Goal: Transaction & Acquisition: Purchase product/service

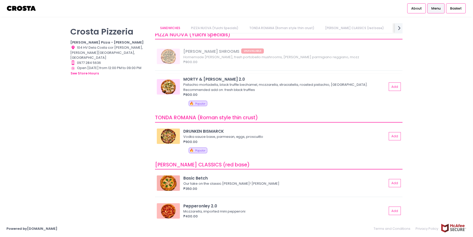
scroll to position [52, 0]
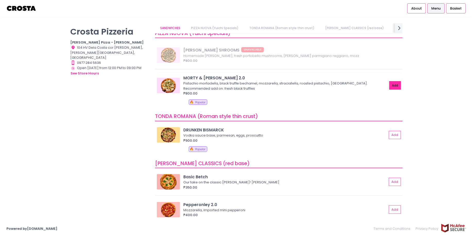
click at [395, 86] on button "Add" at bounding box center [395, 85] width 12 height 8
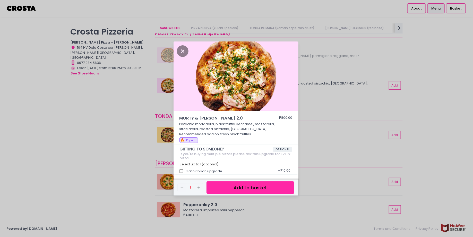
click at [227, 188] on button "Add to basket" at bounding box center [250, 187] width 88 height 13
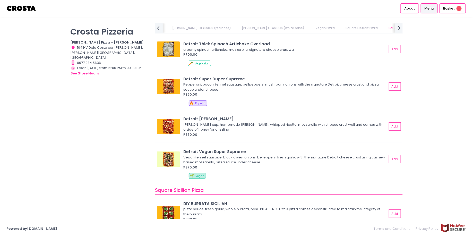
scroll to position [552, 0]
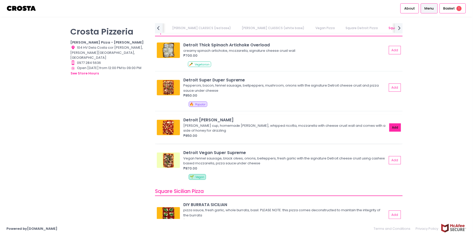
click at [396, 129] on button "Add" at bounding box center [395, 127] width 12 height 8
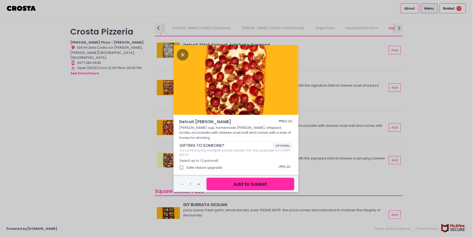
click at [254, 183] on button "Add to basket" at bounding box center [250, 184] width 88 height 13
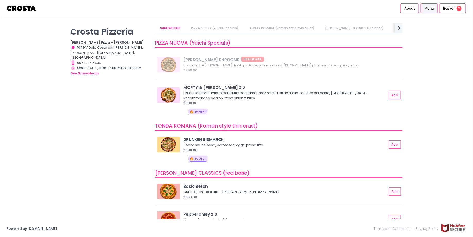
scroll to position [0, 0]
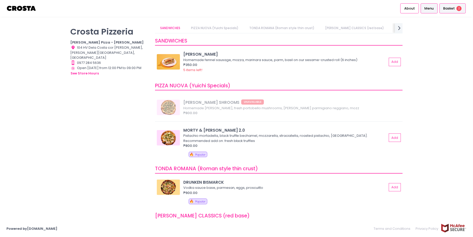
click at [451, 5] on div "Basket 2" at bounding box center [453, 8] width 26 height 10
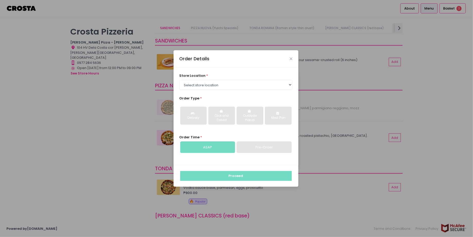
click at [230, 90] on div "store location * Select store location [PERSON_NAME] Pizza - [PERSON_NAME] Pizz…" at bounding box center [236, 115] width 125 height 97
click at [233, 87] on select "Select store location [PERSON_NAME] Pizza - [PERSON_NAME] Pizza - [GEOGRAPHIC_D…" at bounding box center [235, 85] width 113 height 10
select select "5fabb2e53664a8677beaeb89"
click at [179, 80] on select "Select store location [PERSON_NAME] Pizza - [PERSON_NAME] Pizza - [GEOGRAPHIC_D…" at bounding box center [235, 85] width 113 height 10
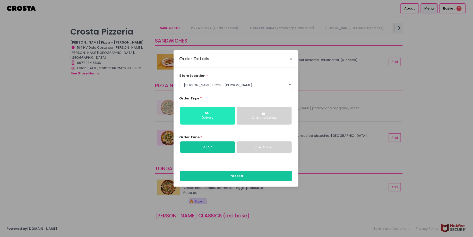
click at [222, 121] on button "Delivery" at bounding box center [207, 116] width 55 height 18
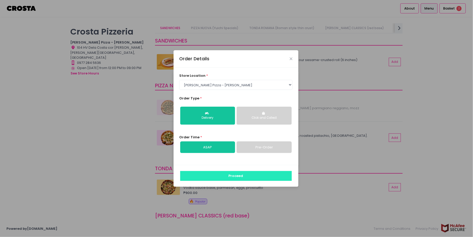
click at [233, 175] on button "Proceed" at bounding box center [235, 176] width 111 height 10
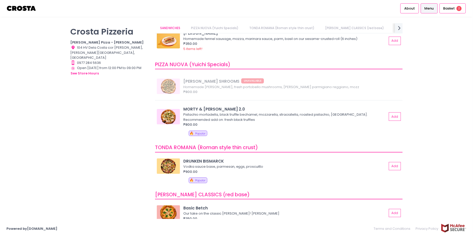
scroll to position [21, 0]
click at [449, 13] on li "Basket 2" at bounding box center [452, 8] width 28 height 17
click at [450, 10] on span "Basket" at bounding box center [449, 8] width 12 height 5
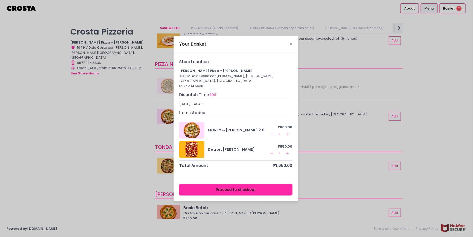
click at [287, 48] on div "Your Basket" at bounding box center [236, 44] width 125 height 17
click at [291, 46] on icon "Close" at bounding box center [291, 44] width 3 height 4
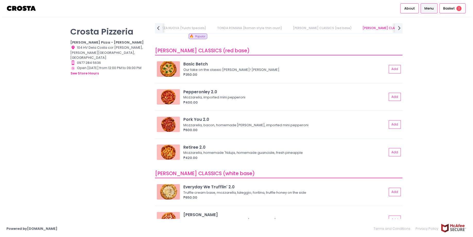
scroll to position [162, 0]
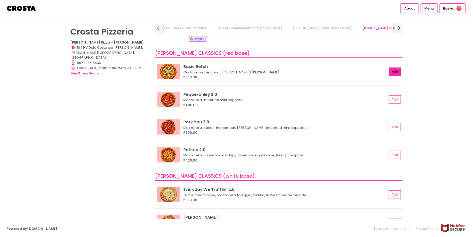
click at [394, 73] on button "Add" at bounding box center [395, 71] width 12 height 8
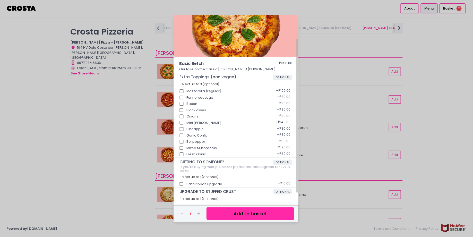
scroll to position [38, 0]
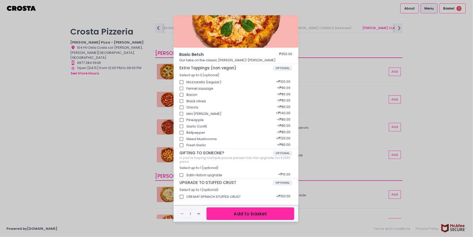
click at [234, 216] on button "Add to basket" at bounding box center [250, 213] width 88 height 13
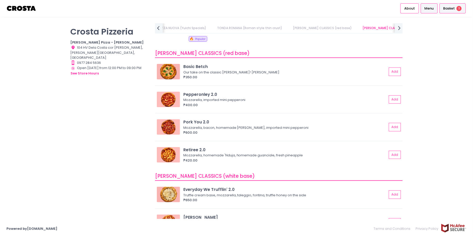
click at [449, 8] on span "Basket" at bounding box center [449, 8] width 12 height 5
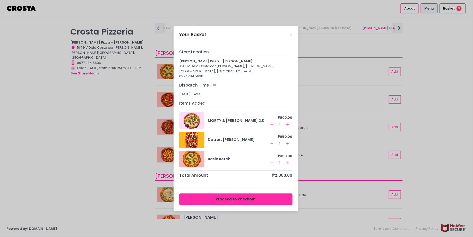
click at [225, 197] on button "Proceed to checkout" at bounding box center [235, 199] width 113 height 12
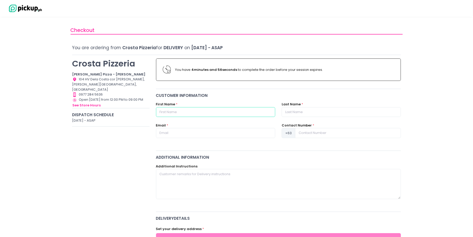
click at [203, 111] on input "text" at bounding box center [215, 112] width 119 height 10
type input "[PERSON_NAME]"
type input "[EMAIL_ADDRESS][DOMAIN_NAME]"
type input "09088968564"
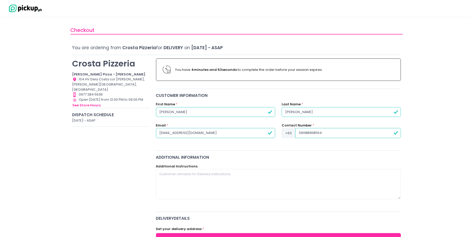
click at [290, 113] on input "[PERSON_NAME]" at bounding box center [341, 112] width 119 height 10
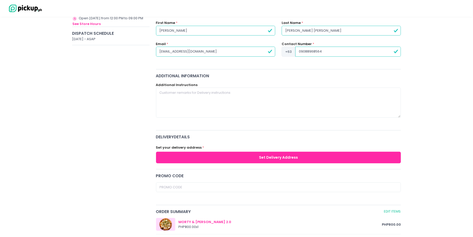
scroll to position [82, 0]
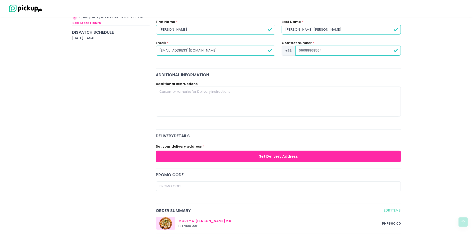
type input "[PERSON_NAME] [PERSON_NAME]"
click at [226, 157] on button "Set Delivery Address" at bounding box center [278, 157] width 245 height 12
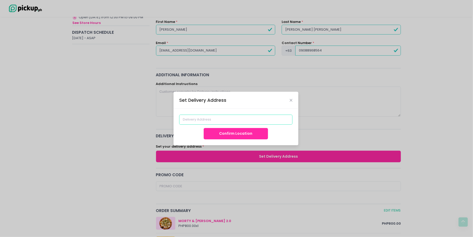
click at [214, 121] on input at bounding box center [235, 120] width 113 height 10
type input "9"
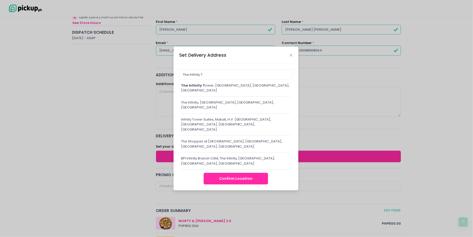
click at [245, 93] on div "The Infinity T ower, [GEOGRAPHIC_DATA], [GEOGRAPHIC_DATA], [GEOGRAPHIC_DATA]" at bounding box center [236, 88] width 110 height 10
type input "The [GEOGRAPHIC_DATA], [GEOGRAPHIC_DATA], [GEOGRAPHIC_DATA], [GEOGRAPHIC_DATA]"
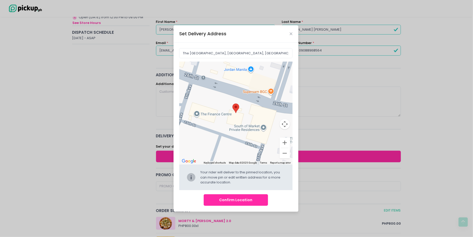
click at [237, 201] on button "Confirm Location" at bounding box center [236, 200] width 64 height 12
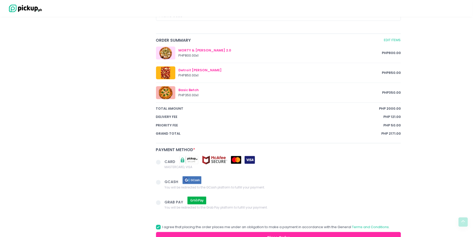
scroll to position [310, 0]
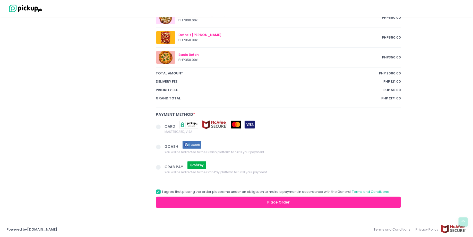
click at [158, 120] on label "CARD MASTERCARD, VISA" at bounding box center [278, 127] width 245 height 14
click at [162, 124] on input "CARD MASTERCARD, VISA" at bounding box center [163, 125] width 3 height 3
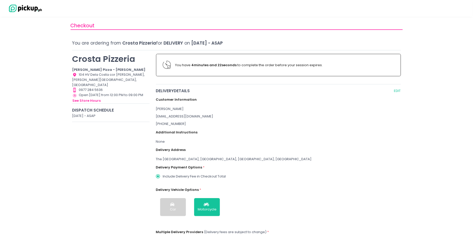
scroll to position [2, 0]
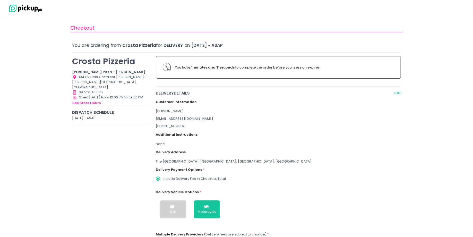
radio input "true"
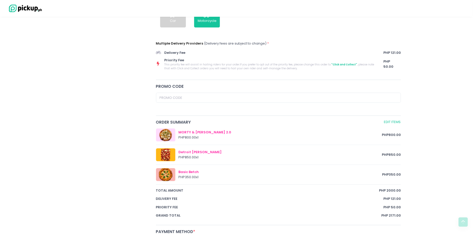
scroll to position [248, 0]
